Goal: Task Accomplishment & Management: Manage account settings

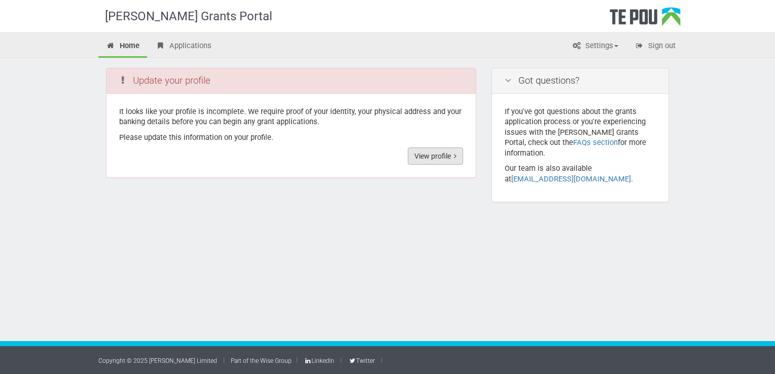
click at [447, 161] on link "View profile" at bounding box center [435, 156] width 55 height 17
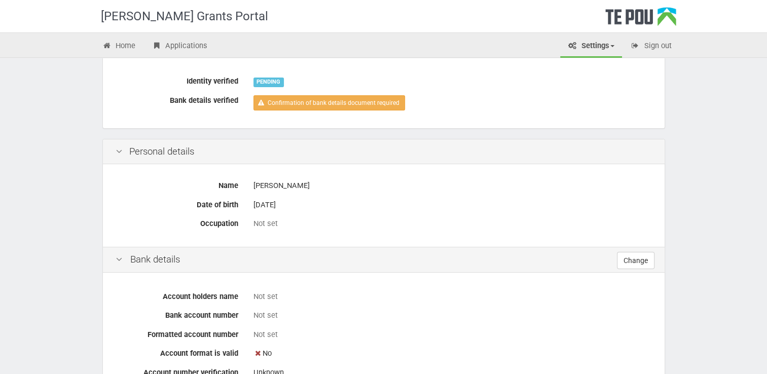
scroll to position [152, 0]
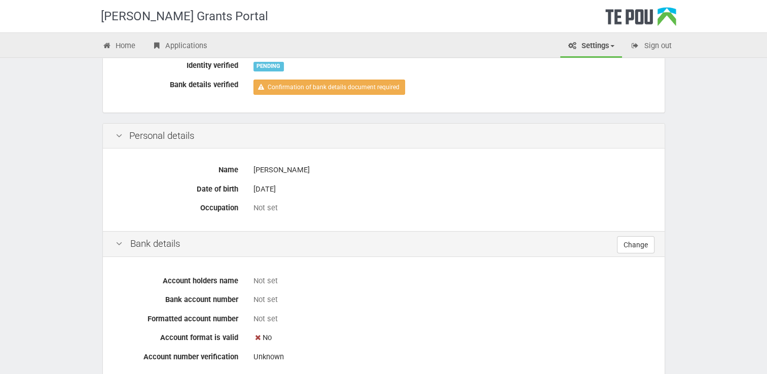
click at [120, 133] on icon at bounding box center [119, 136] width 12 height 10
click at [118, 137] on icon at bounding box center [119, 136] width 12 height 10
click at [121, 239] on icon at bounding box center [119, 244] width 12 height 10
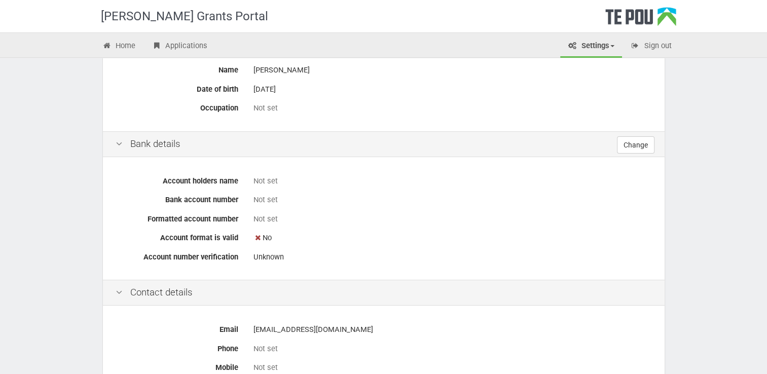
scroll to position [253, 0]
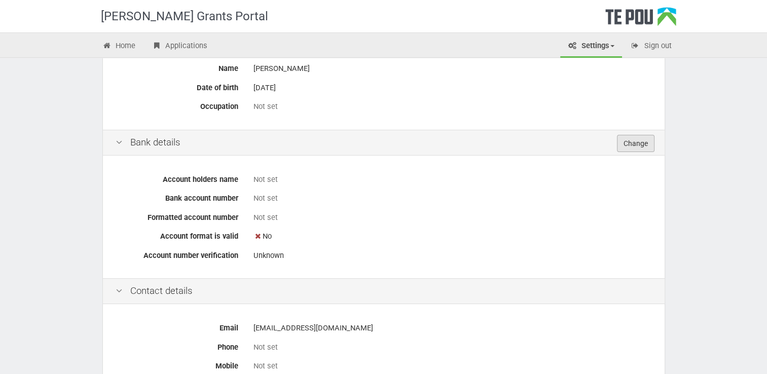
click at [631, 143] on link "Change" at bounding box center [636, 143] width 38 height 17
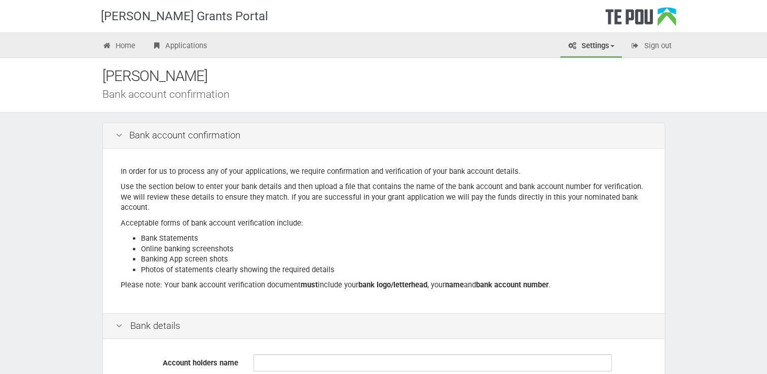
click at [602, 45] on link "Settings" at bounding box center [591, 46] width 62 height 22
click at [583, 85] on link "My account" at bounding box center [582, 82] width 80 height 15
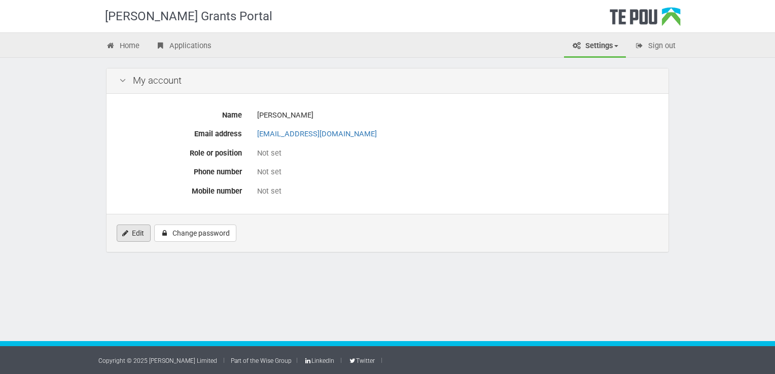
click at [137, 232] on link "Edit" at bounding box center [134, 233] width 34 height 17
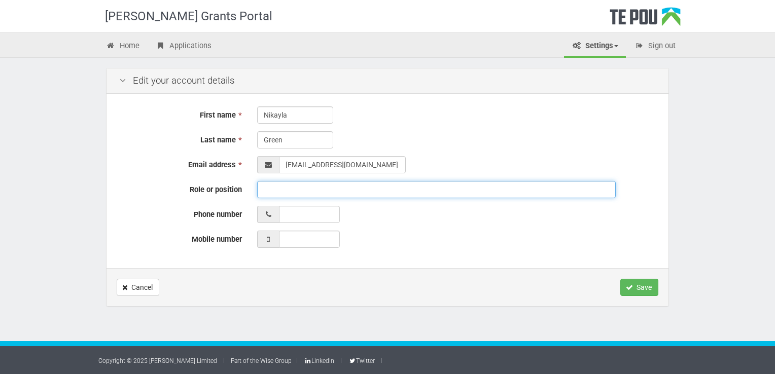
click at [310, 194] on input "Role or position" at bounding box center [436, 189] width 358 height 17
type input "Youth [MEDICAL_DATA] worker"
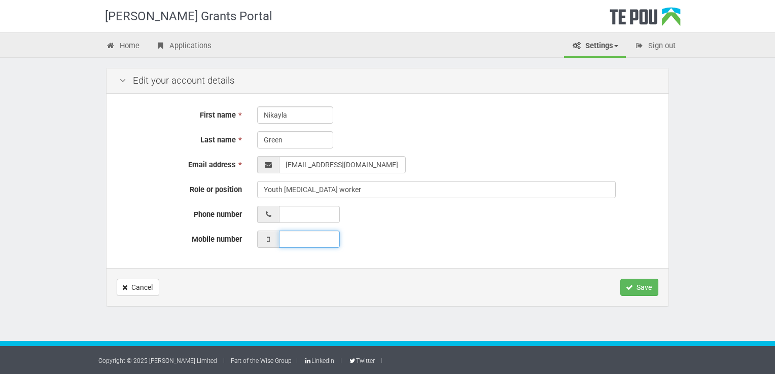
click at [308, 244] on input "Mobile number" at bounding box center [309, 239] width 61 height 17
type input "0273700976"
click at [397, 228] on div "First name * Nikayla Last name * Green Email address * Role or position Youth P…" at bounding box center [387, 181] width 562 height 174
click at [626, 285] on icon "Save" at bounding box center [629, 287] width 7 height 7
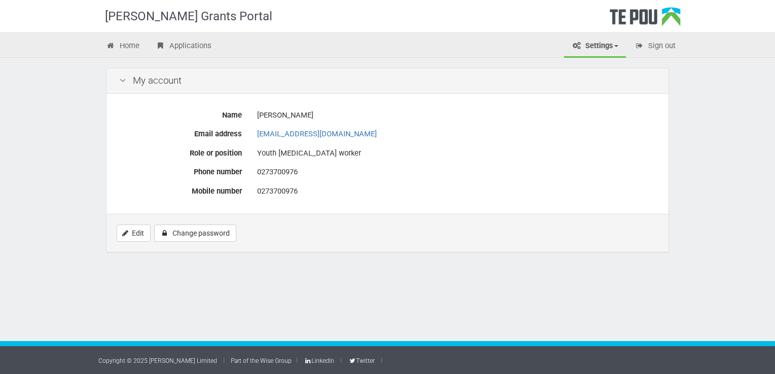
click at [596, 42] on link "Settings" at bounding box center [595, 46] width 62 height 22
click at [592, 81] on link "My account" at bounding box center [586, 82] width 80 height 15
click at [595, 50] on link "Settings" at bounding box center [595, 46] width 62 height 22
click at [590, 68] on link "Profile" at bounding box center [586, 67] width 80 height 15
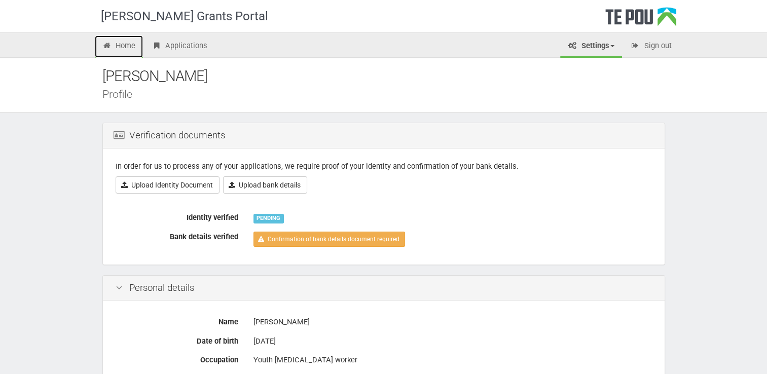
click at [130, 40] on link "Home" at bounding box center [119, 46] width 49 height 22
